Goal: Information Seeking & Learning: Learn about a topic

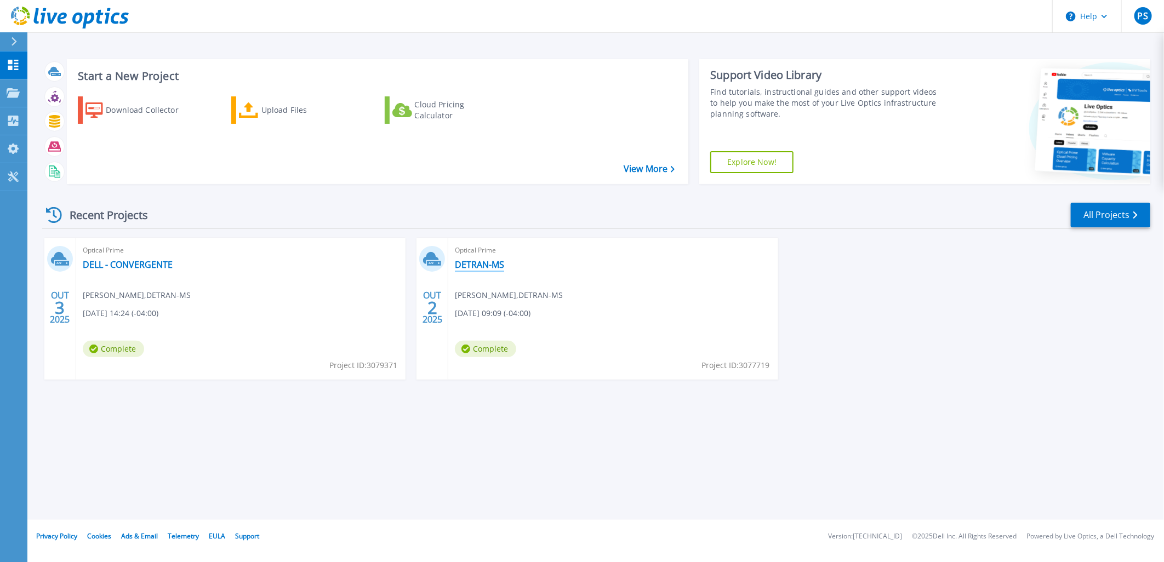
click at [467, 266] on link "DETRAN-MS" at bounding box center [479, 264] width 49 height 11
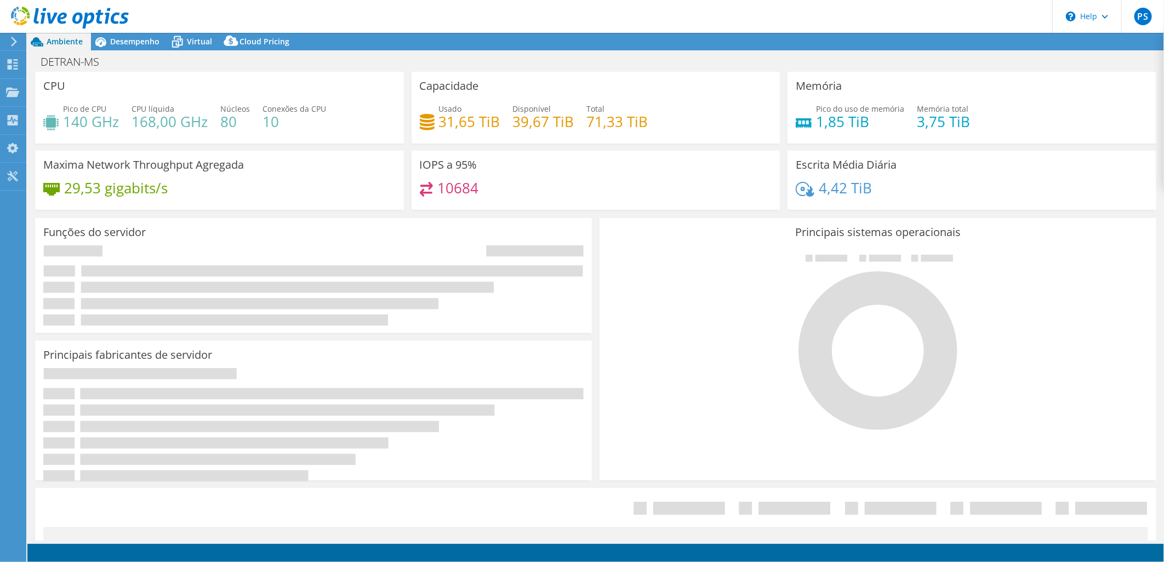
select select "USD"
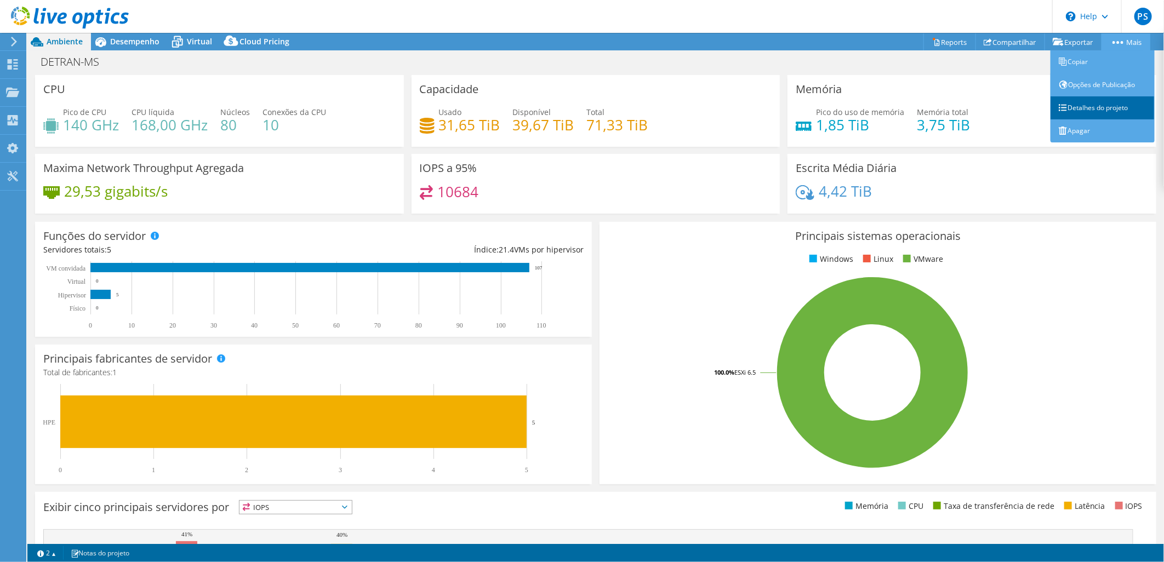
click at [1099, 105] on link "Detalhes do projeto" at bounding box center [1103, 107] width 104 height 23
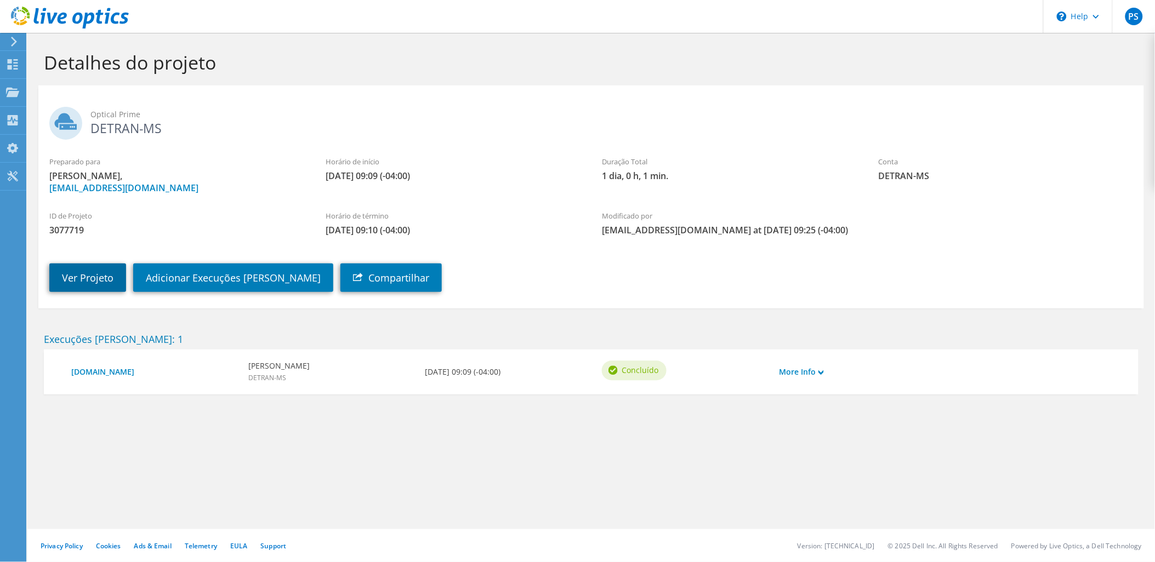
click at [84, 283] on link "Ver Projeto" at bounding box center [87, 278] width 77 height 29
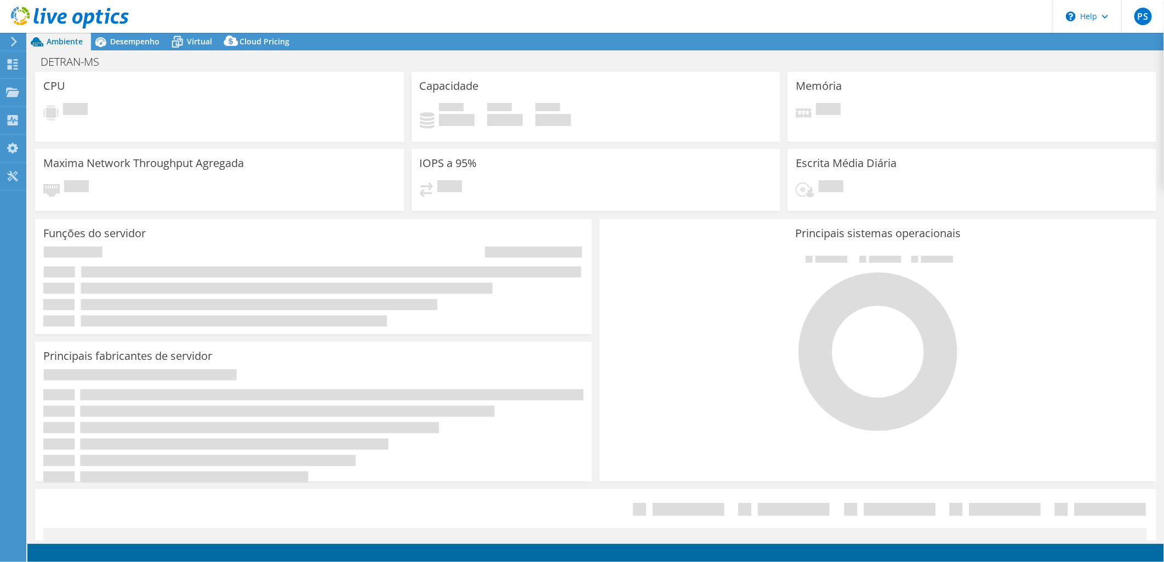
select select "USD"
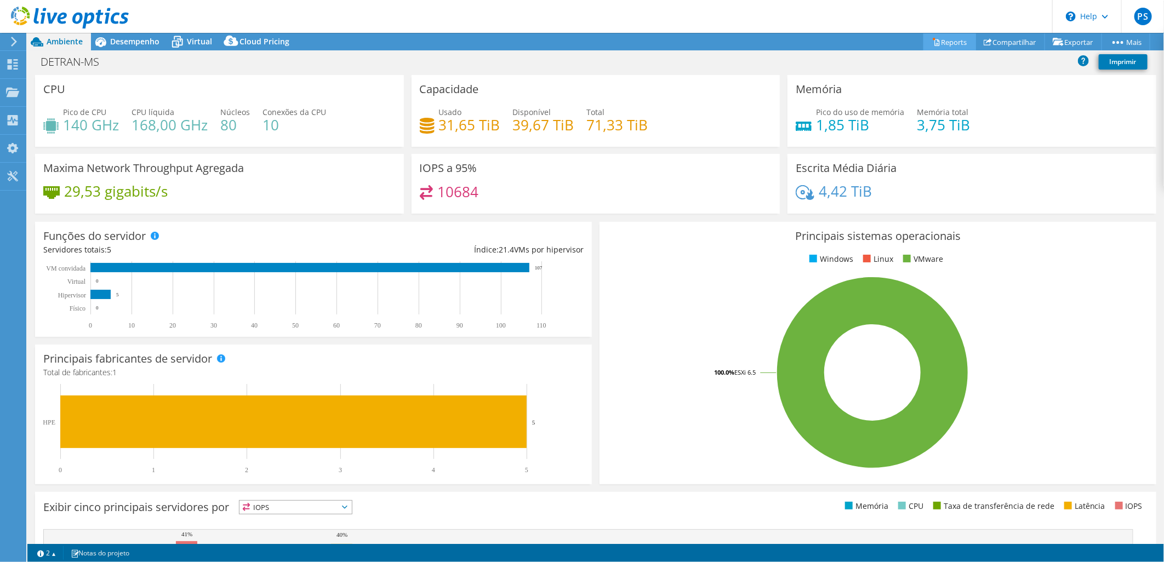
click at [935, 42] on link "Reports" at bounding box center [950, 41] width 53 height 17
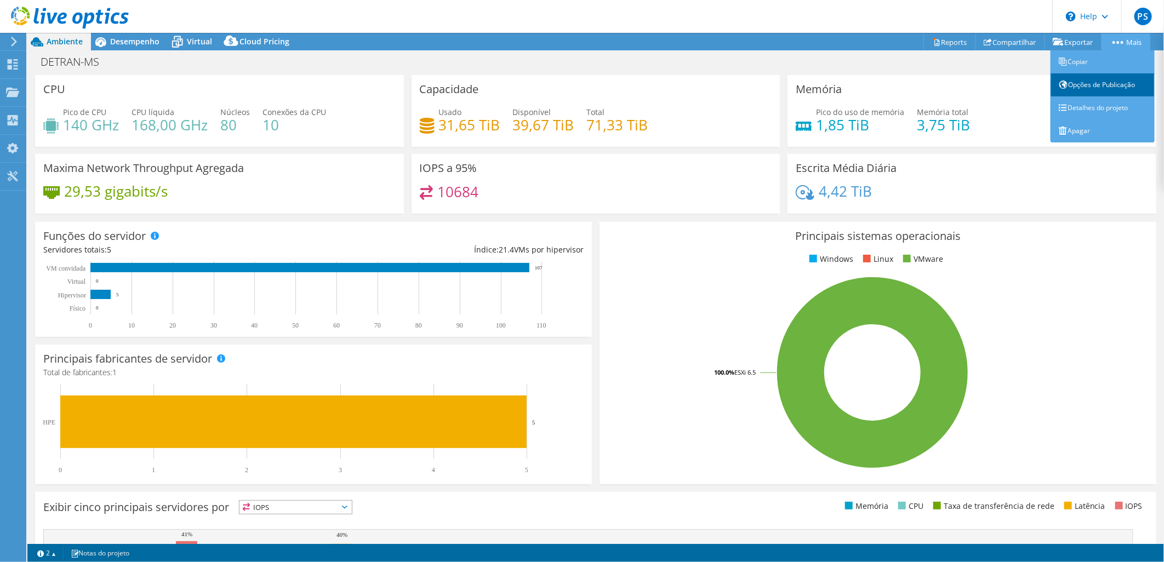
click at [1105, 83] on link "Opções de Publicação" at bounding box center [1103, 84] width 104 height 23
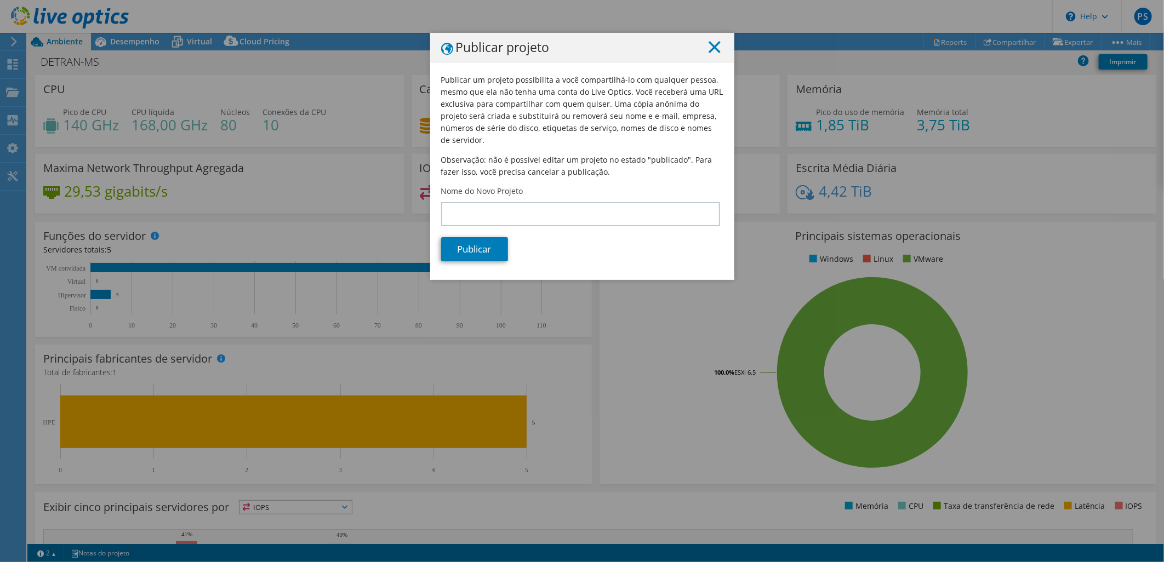
click at [709, 47] on line at bounding box center [714, 47] width 11 height 11
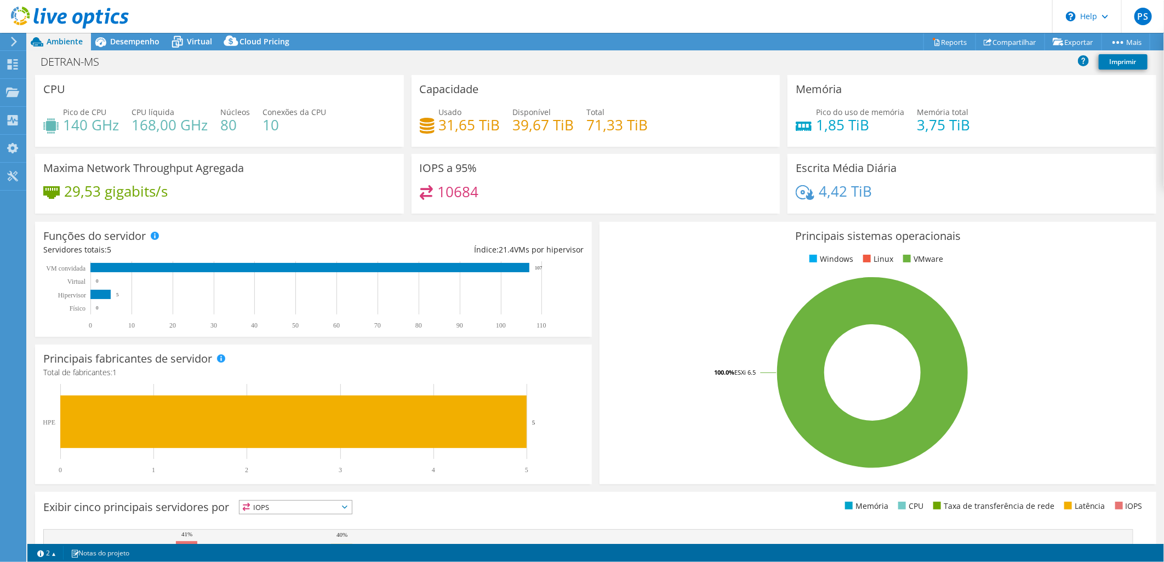
click at [14, 44] on use at bounding box center [14, 42] width 6 height 10
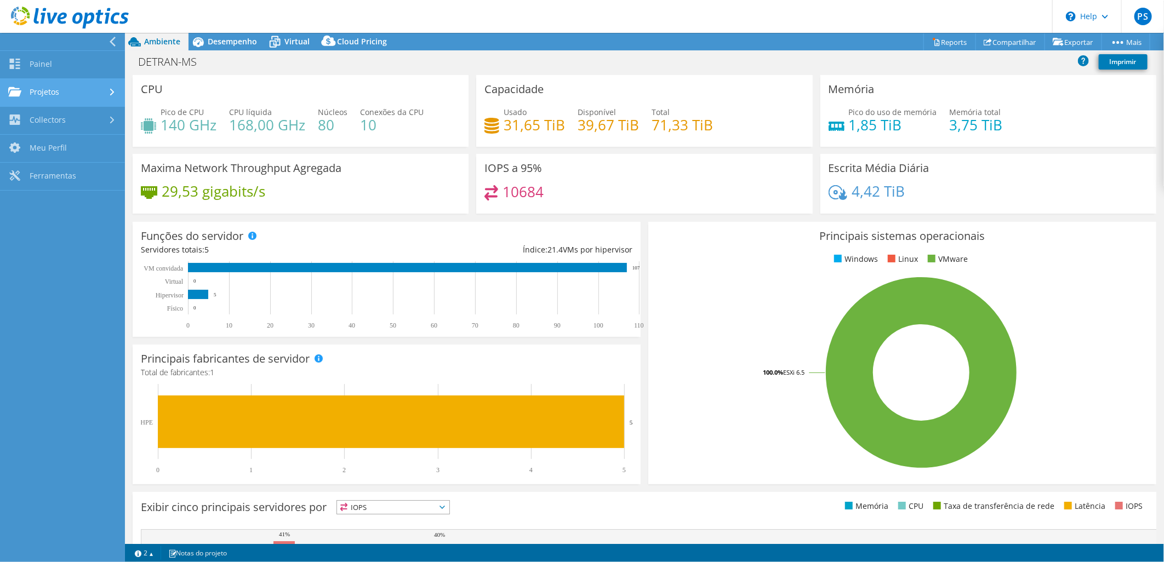
click at [53, 92] on link "Projetos" at bounding box center [62, 93] width 125 height 28
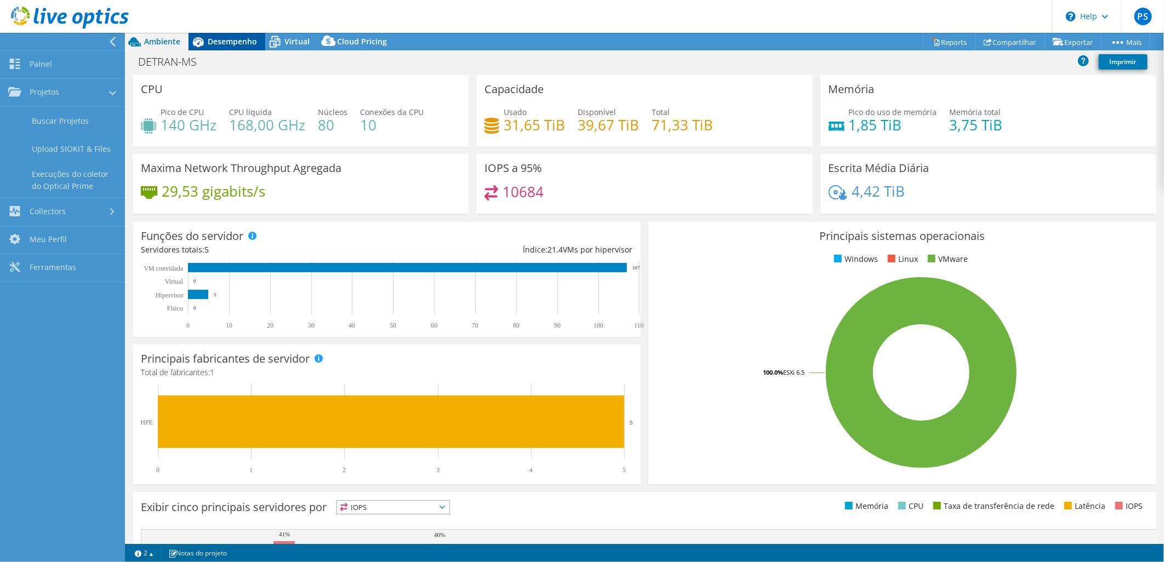
click at [210, 41] on span "Desempenho" at bounding box center [232, 41] width 49 height 10
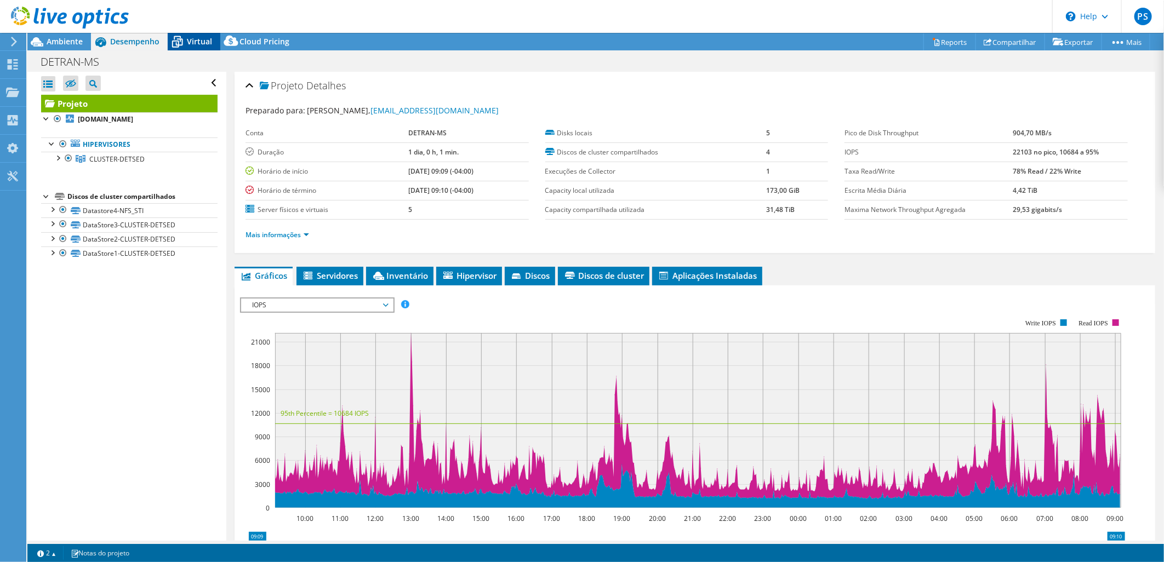
click at [191, 42] on span "Virtual" at bounding box center [199, 41] width 25 height 10
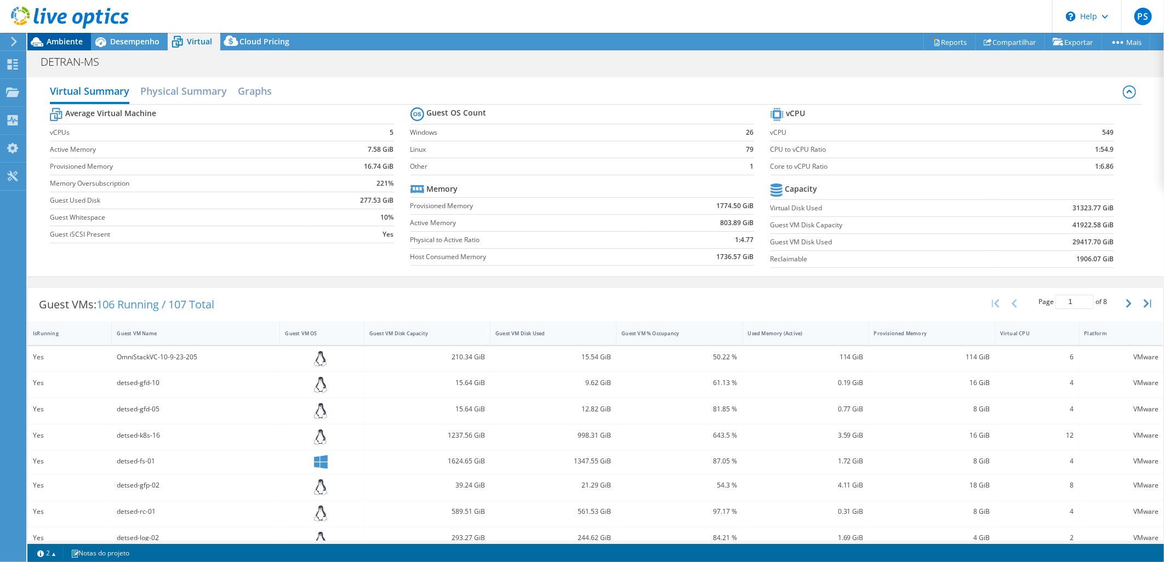
click at [39, 44] on icon at bounding box center [37, 41] width 13 height 9
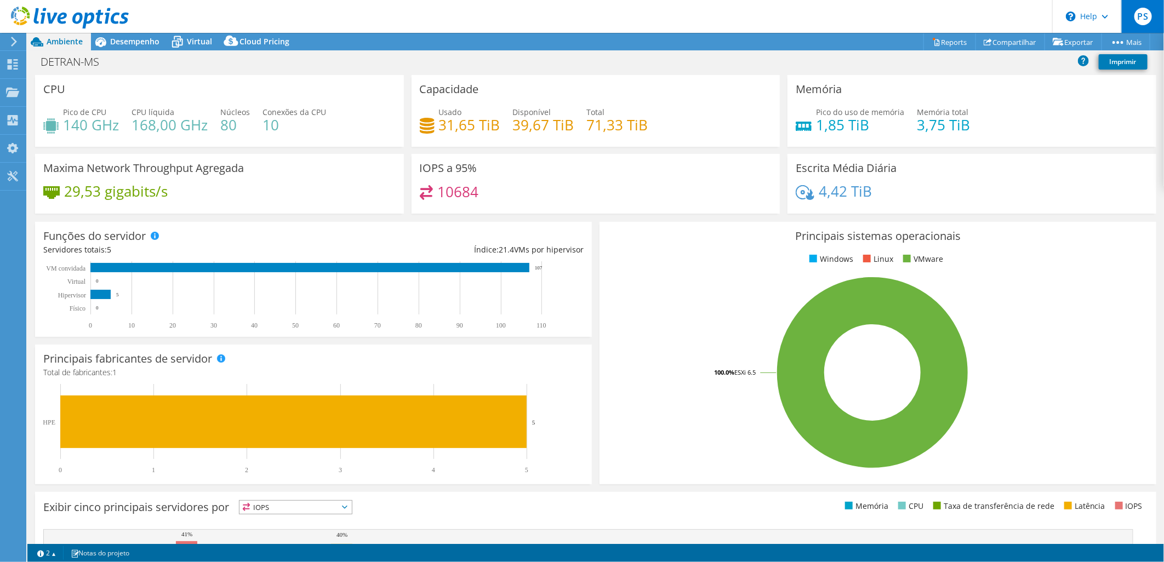
click at [1144, 18] on span "PS" at bounding box center [1144, 17] width 18 height 18
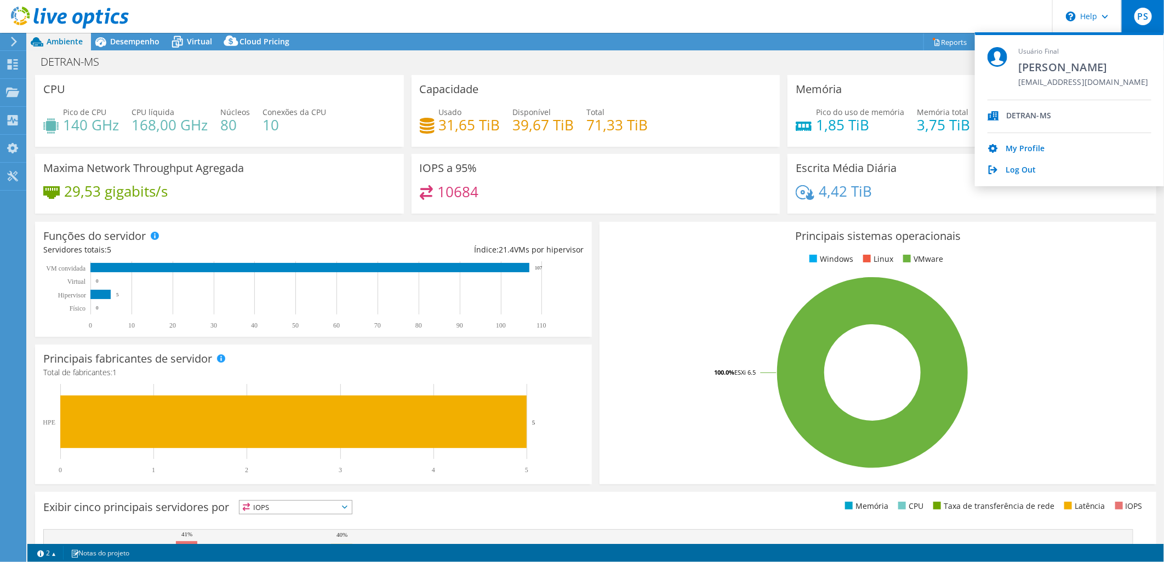
click at [1138, 19] on span "PS" at bounding box center [1144, 17] width 18 height 18
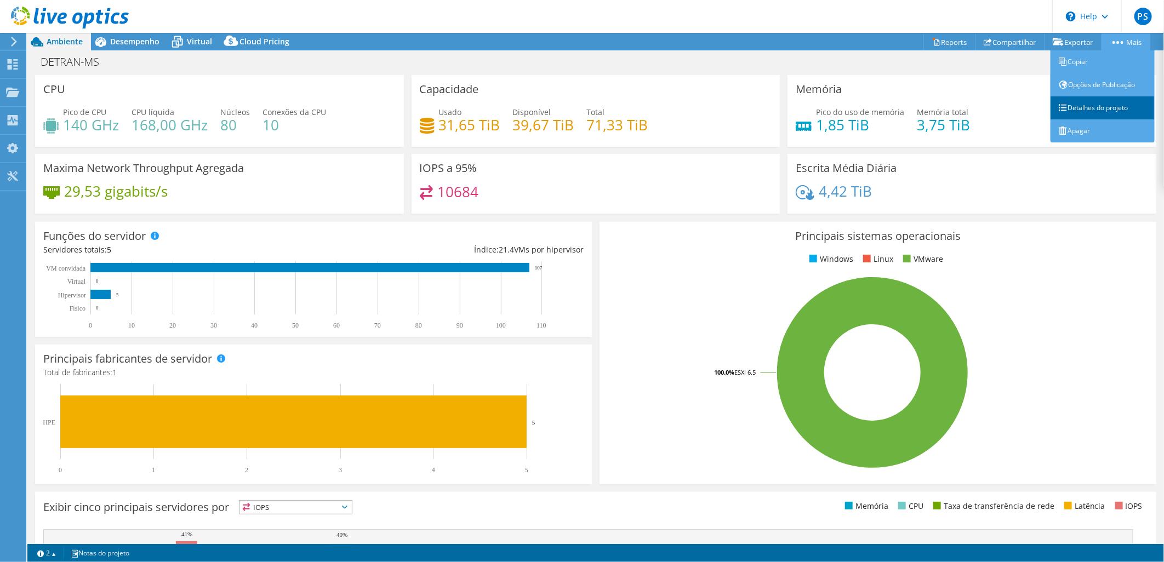
click at [1082, 104] on link "Detalhes do projeto" at bounding box center [1103, 107] width 104 height 23
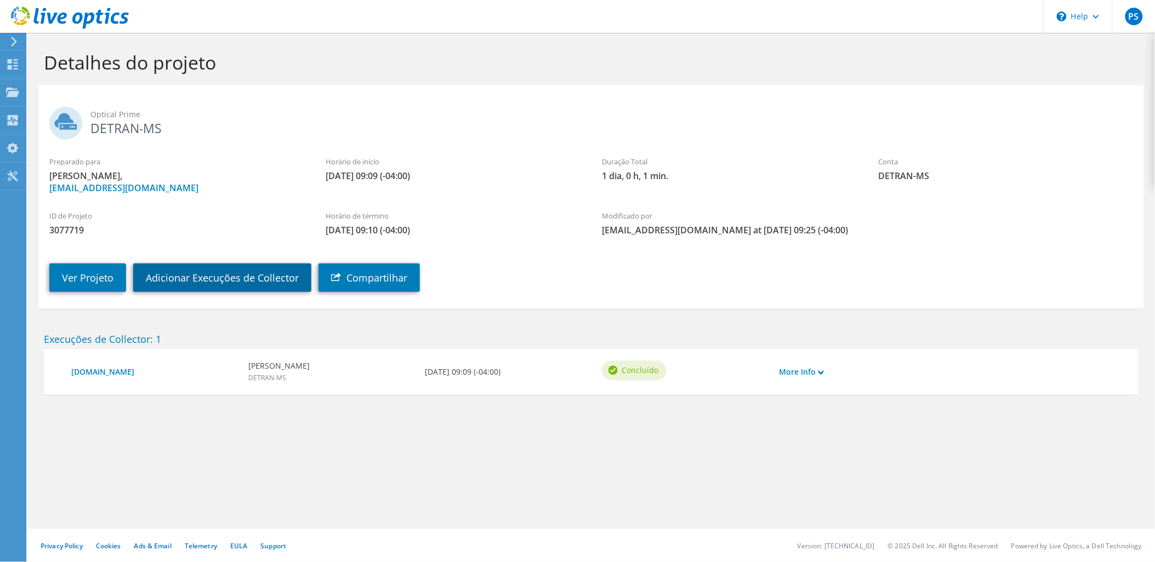
click at [183, 285] on link "Adicionar Execuções de Collector" at bounding box center [222, 278] width 178 height 29
click at [9, 62] on use at bounding box center [13, 64] width 10 height 10
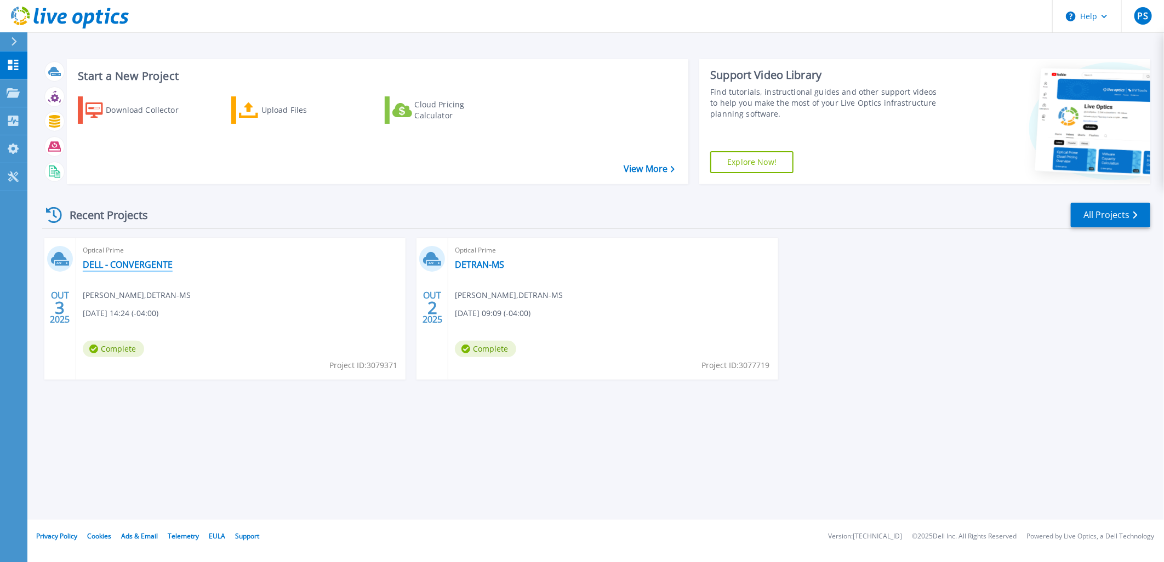
click at [134, 267] on link "DELL - CONVERGENTE" at bounding box center [128, 264] width 90 height 11
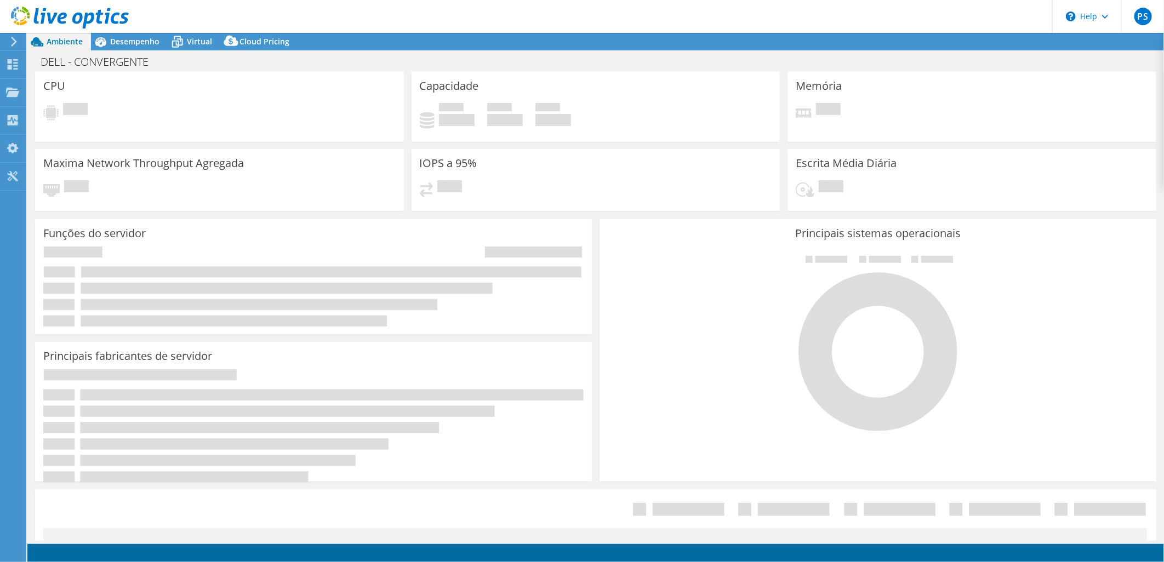
select select "USD"
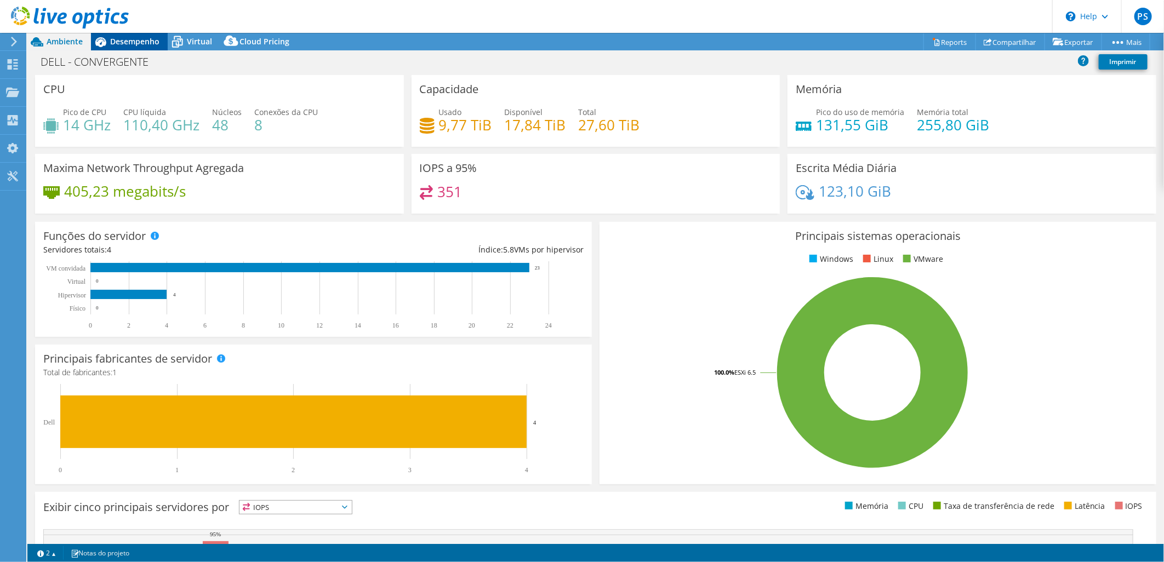
click at [145, 41] on span "Desempenho" at bounding box center [134, 41] width 49 height 10
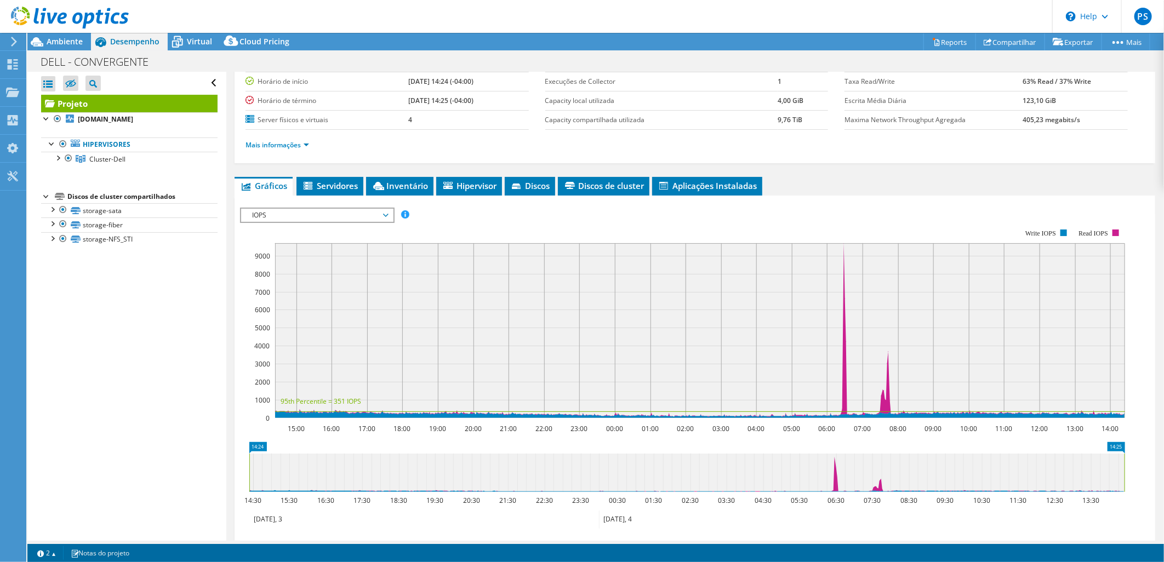
scroll to position [204, 0]
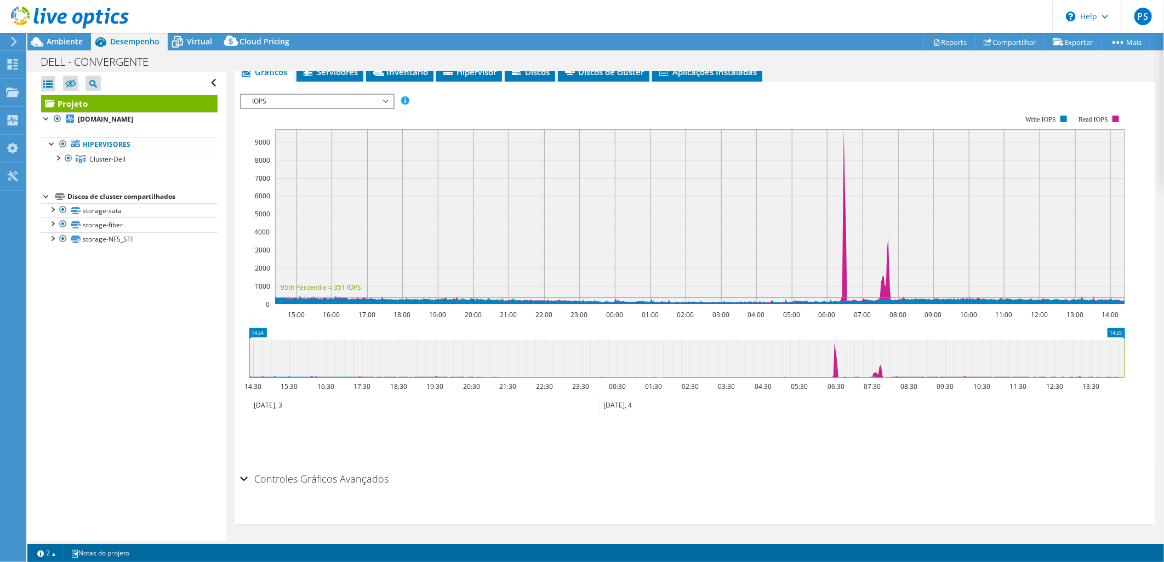
click at [281, 477] on h2 "Controles Gráficos Avançados" at bounding box center [314, 479] width 149 height 22
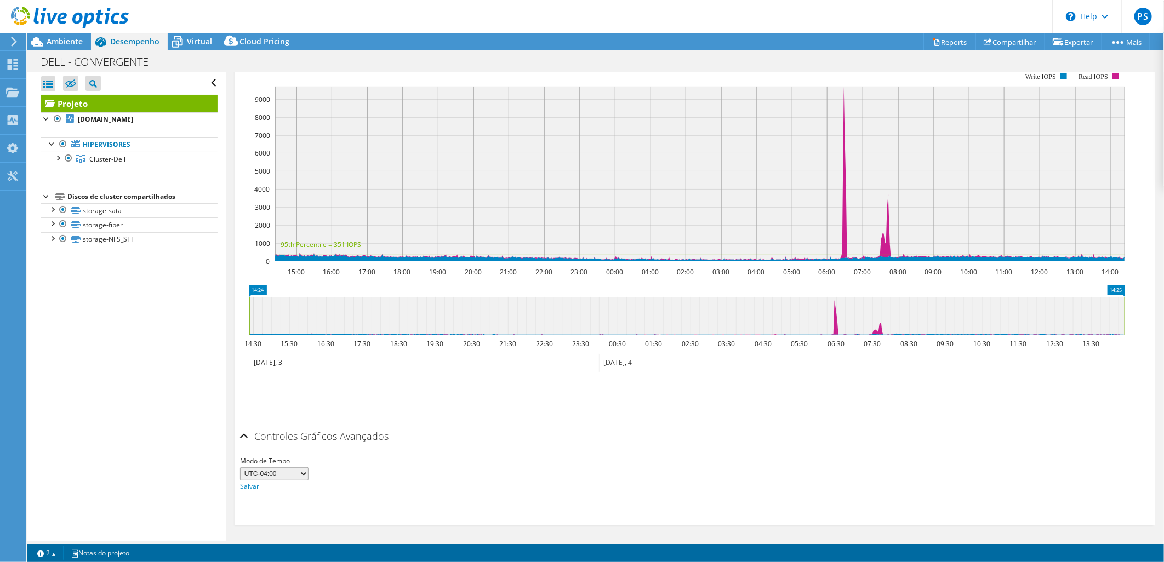
click at [282, 435] on h2 "Controles Gráficos Avançados" at bounding box center [314, 436] width 149 height 22
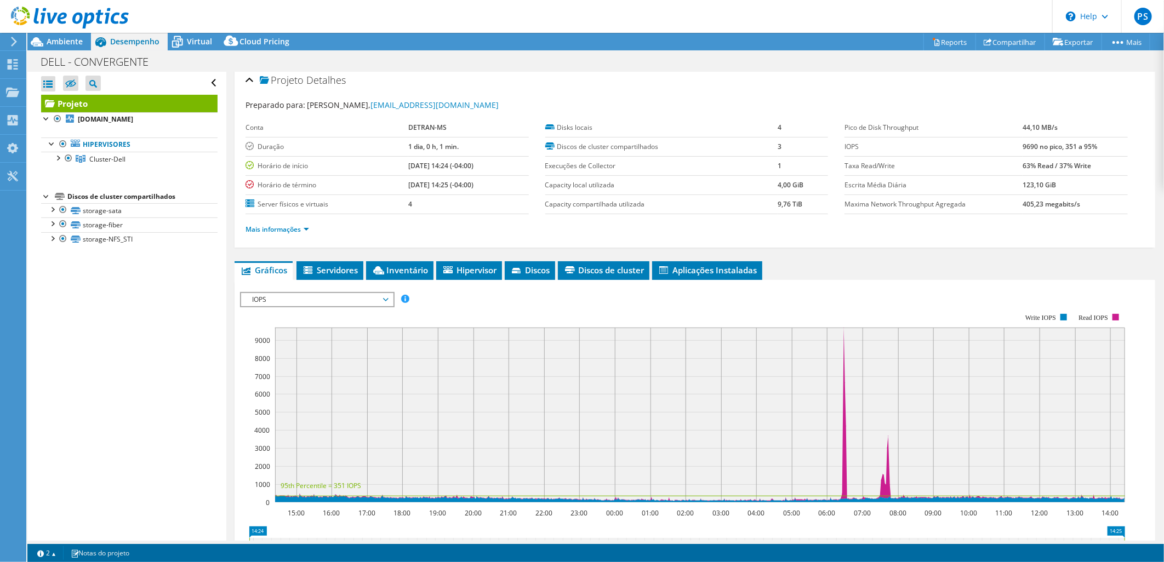
scroll to position [0, 0]
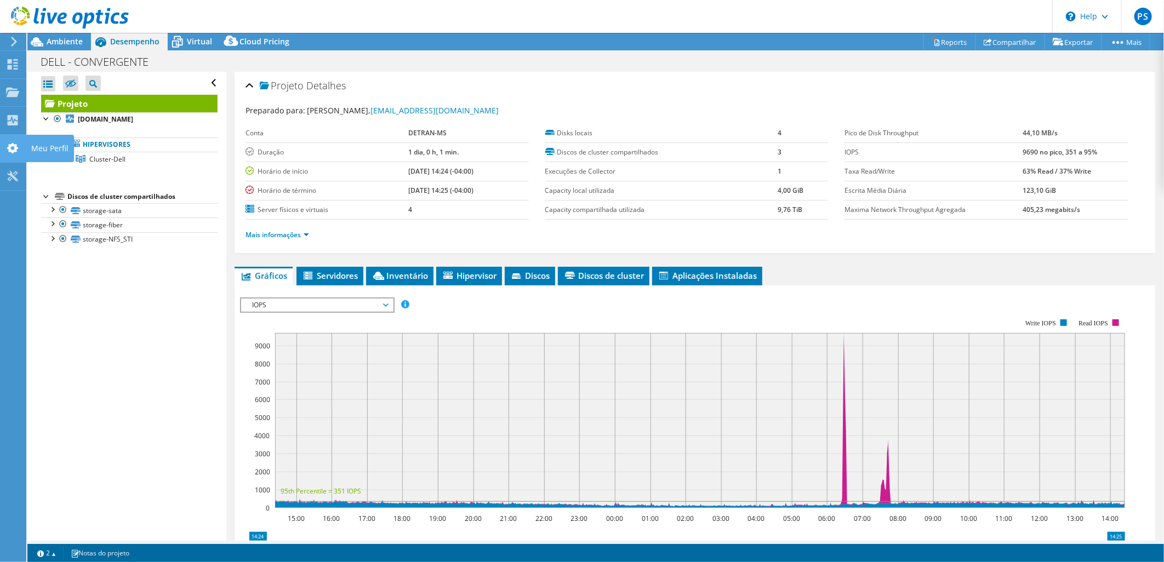
click at [12, 150] on use at bounding box center [12, 148] width 11 height 10
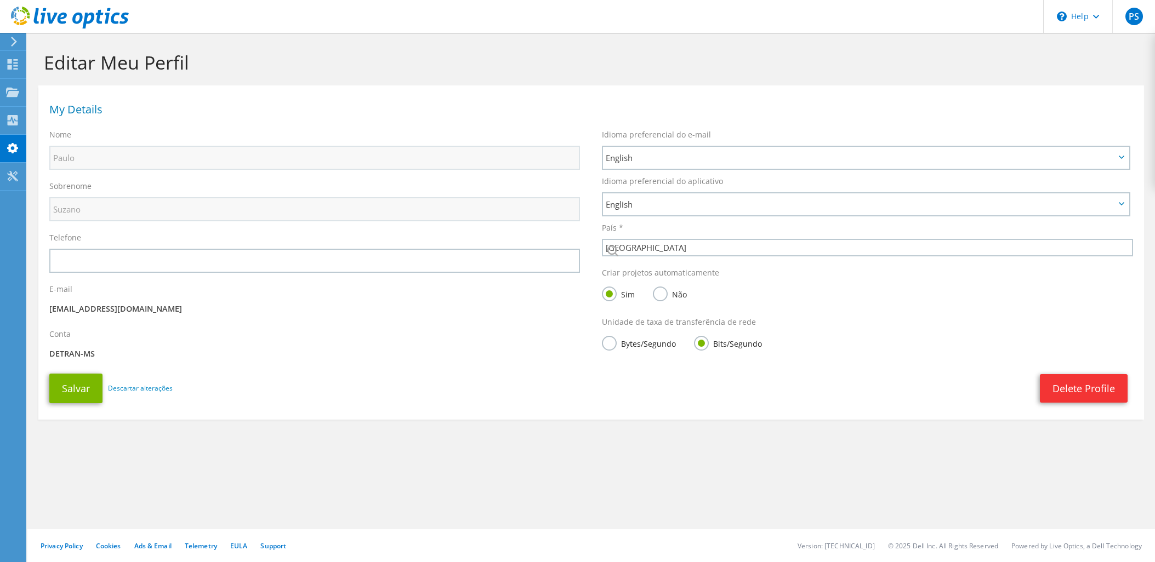
select select "30"
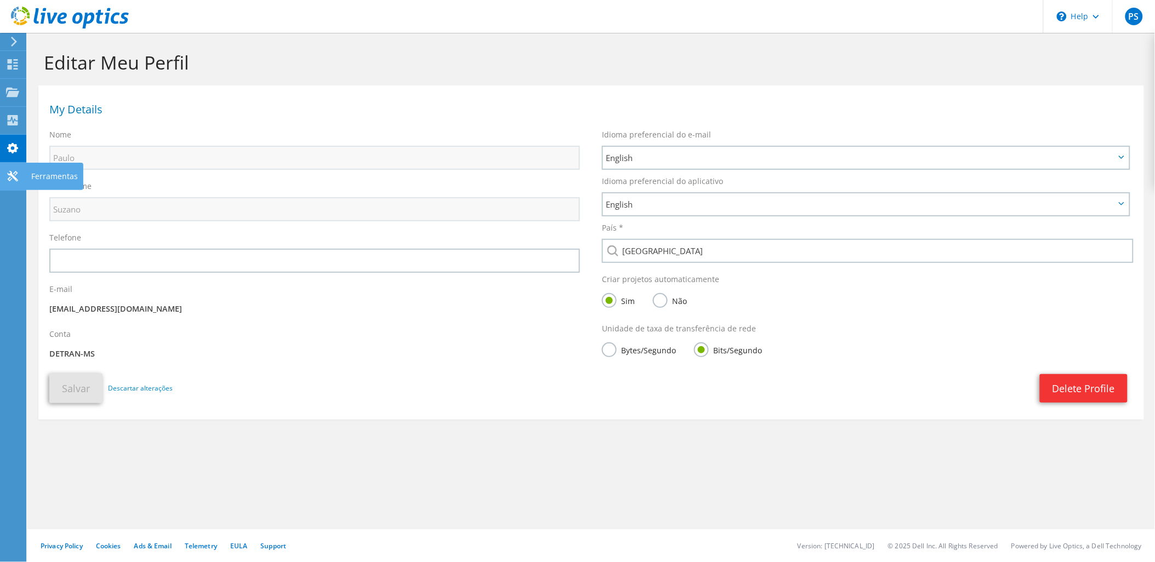
click at [14, 181] on div at bounding box center [12, 178] width 13 height 12
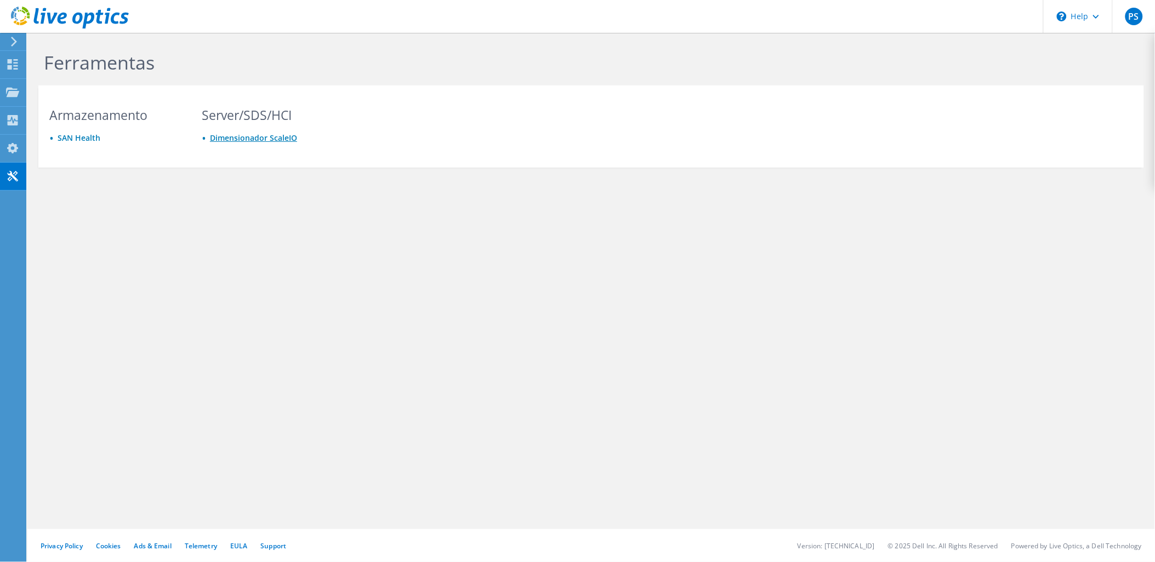
click at [245, 136] on link "Dimensionador ScaleIO" at bounding box center [253, 138] width 87 height 10
click at [12, 64] on icon at bounding box center [12, 64] width 13 height 10
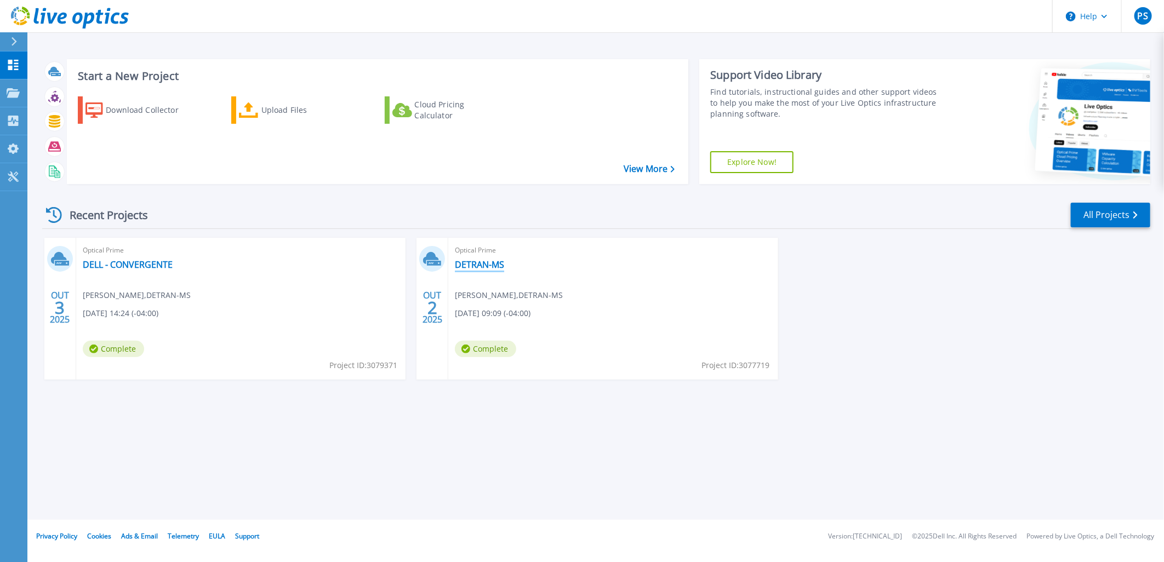
click at [484, 269] on link "DETRAN-MS" at bounding box center [479, 264] width 49 height 11
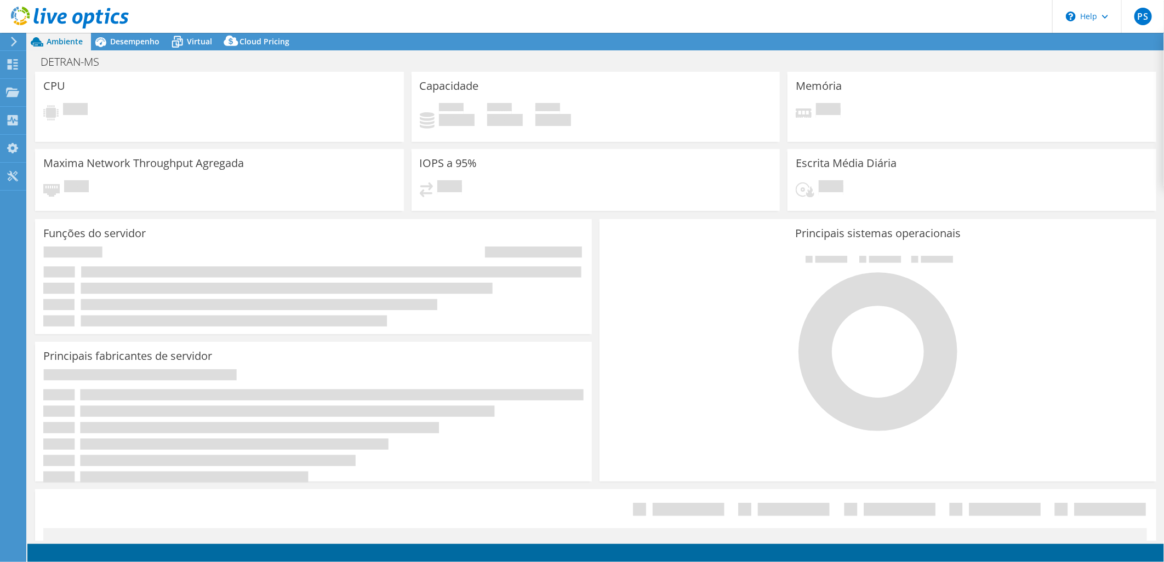
select select "USD"
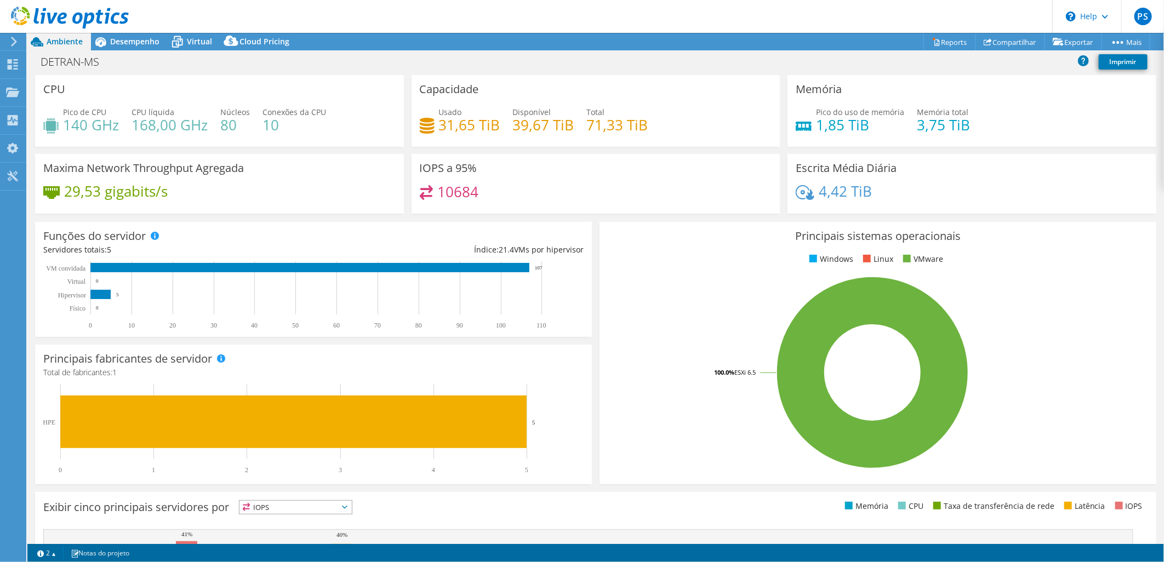
click at [774, 53] on div "DETRAN-MS Imprimir" at bounding box center [595, 62] width 1137 height 20
click at [123, 43] on span "Desempenho" at bounding box center [134, 41] width 49 height 10
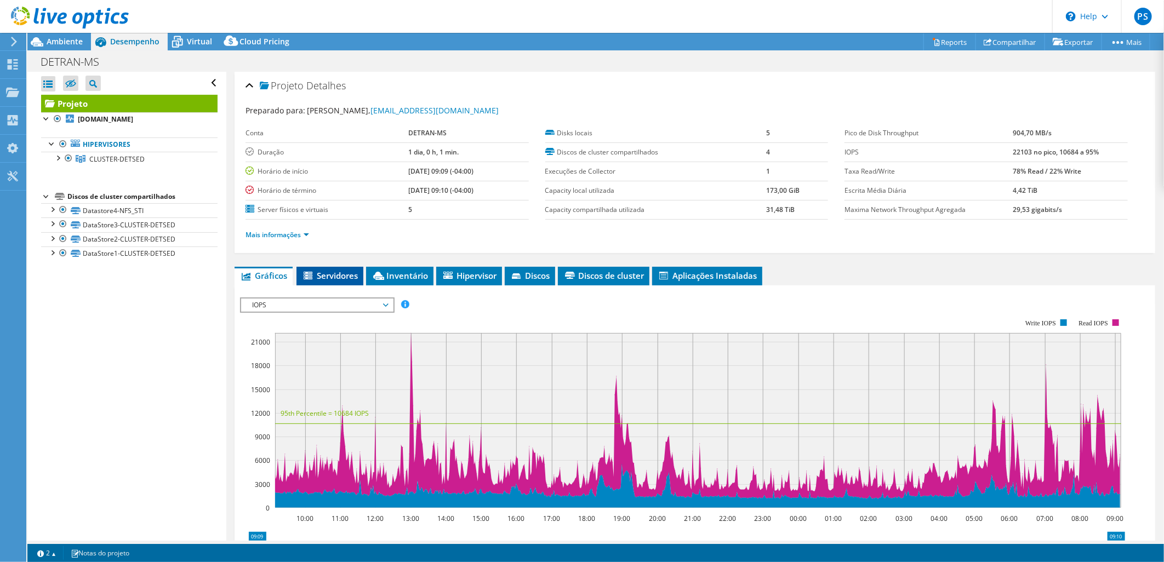
click at [339, 278] on span "Servidores" at bounding box center [330, 275] width 56 height 11
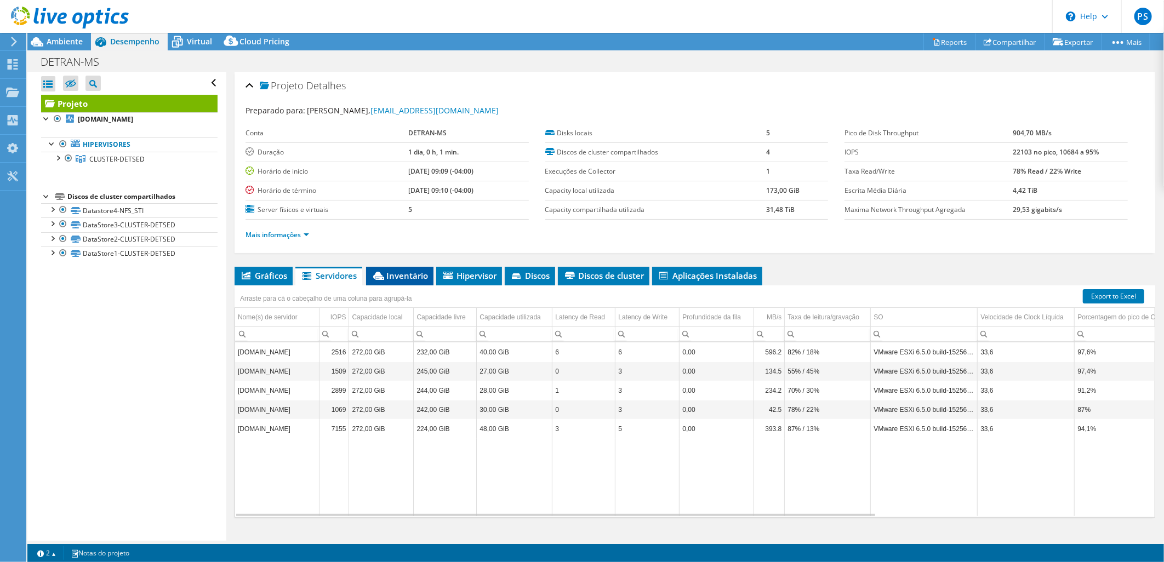
click at [388, 272] on span "Inventário" at bounding box center [400, 275] width 56 height 11
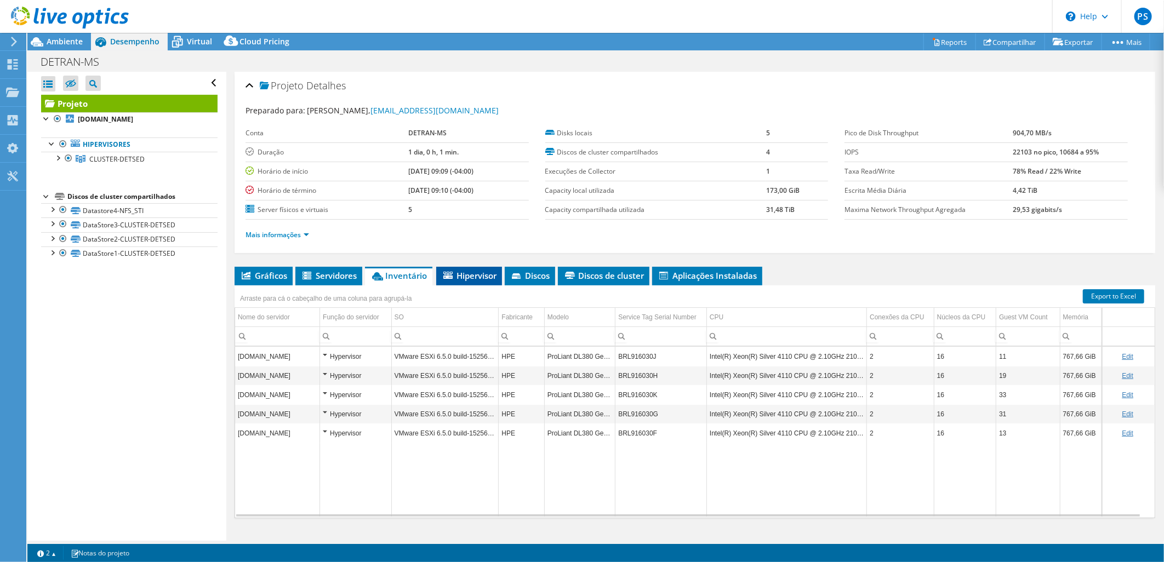
click at [485, 277] on span "Hipervisor" at bounding box center [469, 275] width 55 height 11
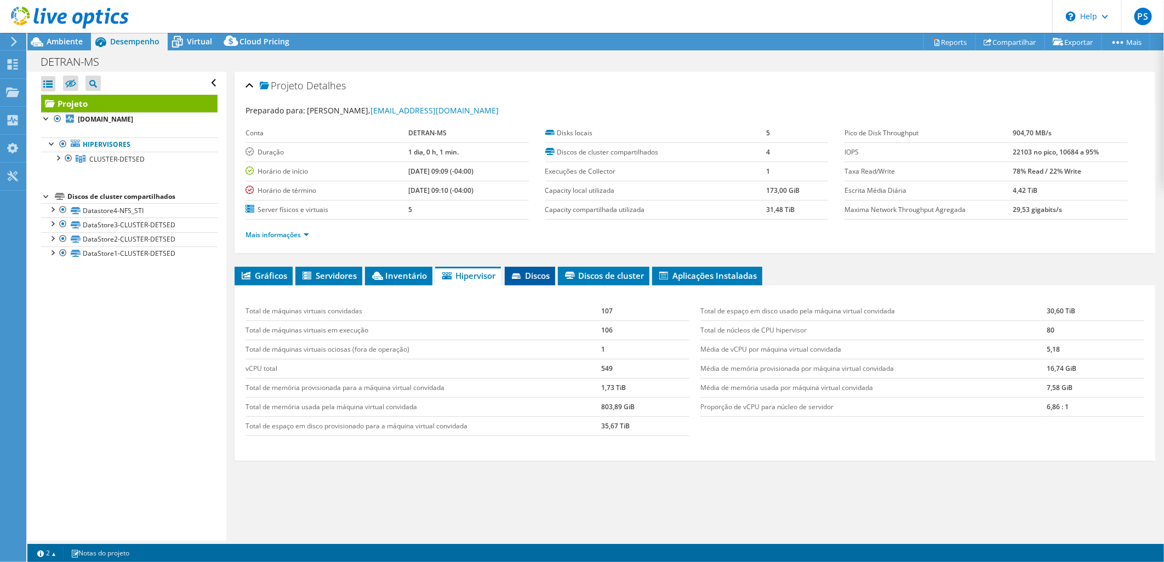
click at [541, 270] on span "Discos" at bounding box center [529, 275] width 39 height 11
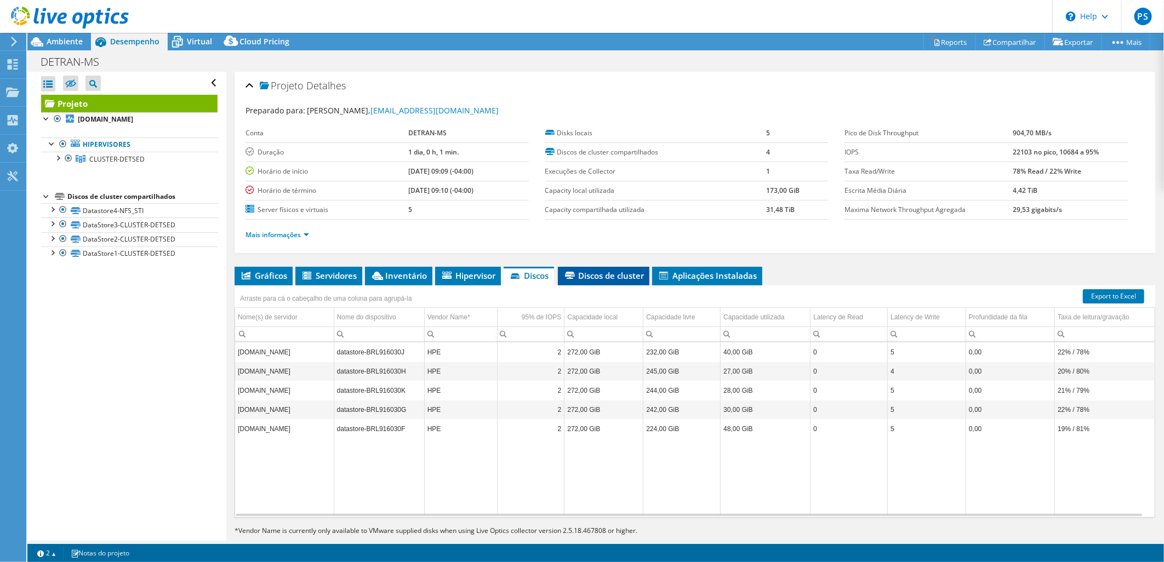
click at [606, 280] on li "Discos de cluster" at bounding box center [604, 276] width 92 height 19
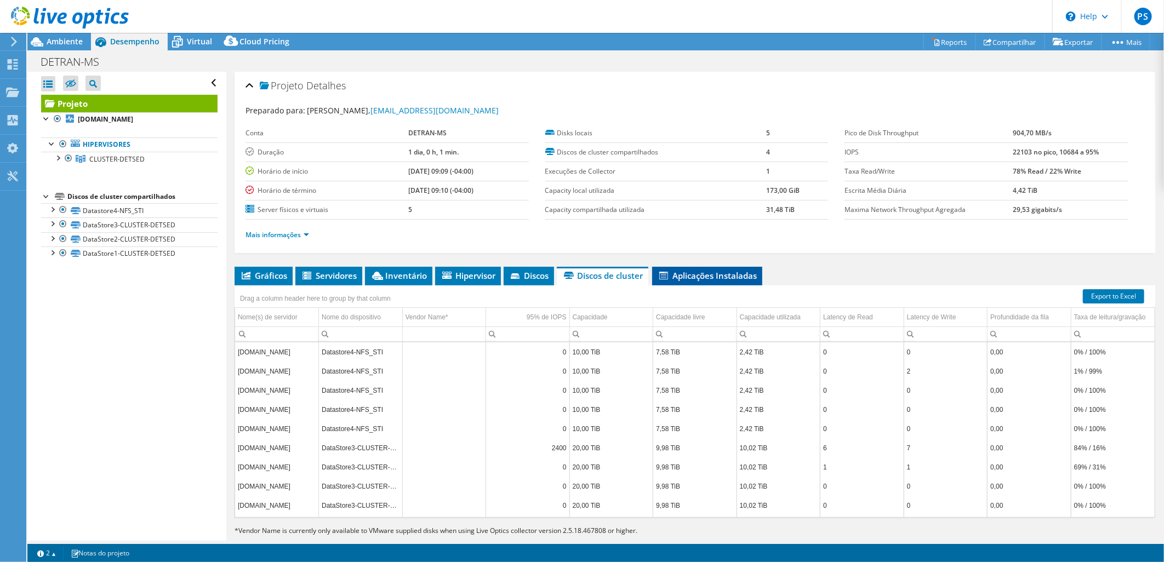
click at [691, 276] on span "Aplicações Instaladas" at bounding box center [707, 275] width 99 height 11
